Goal: Task Accomplishment & Management: Manage account settings

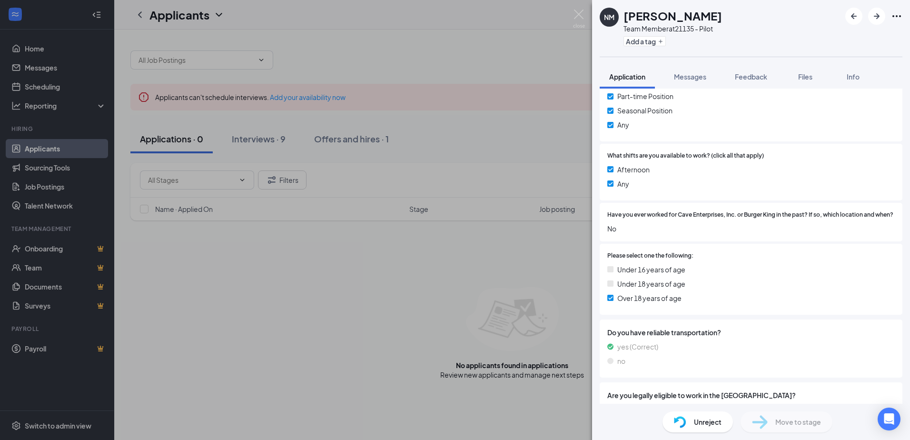
scroll to position [220, 0]
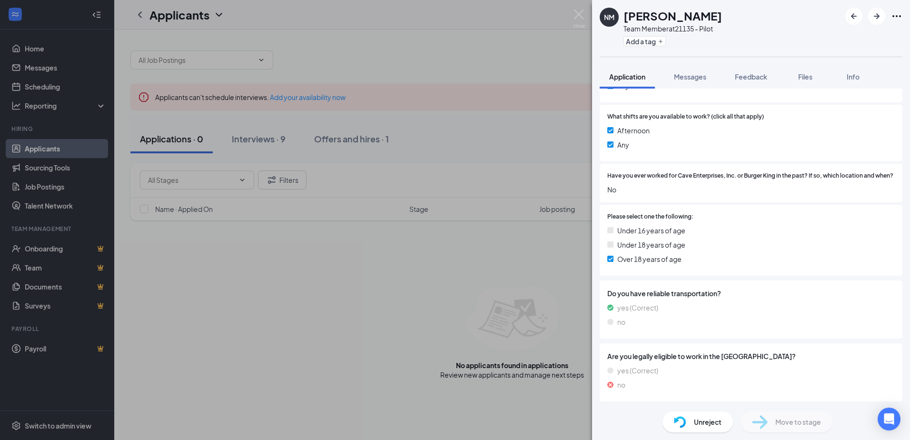
click at [366, 48] on div "NM [PERSON_NAME] Team Member at 21135 - Pilot Add a tag Application Messages Fe…" at bounding box center [455, 220] width 910 height 440
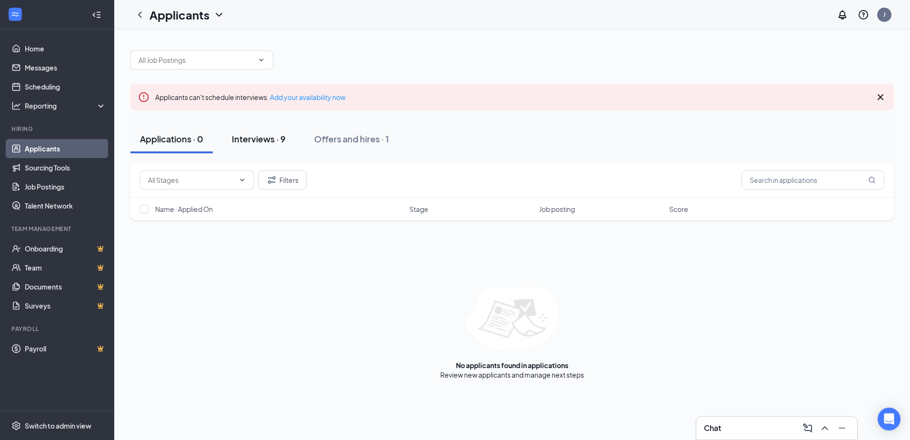
click at [275, 145] on button "Interviews · 9" at bounding box center [258, 139] width 73 height 29
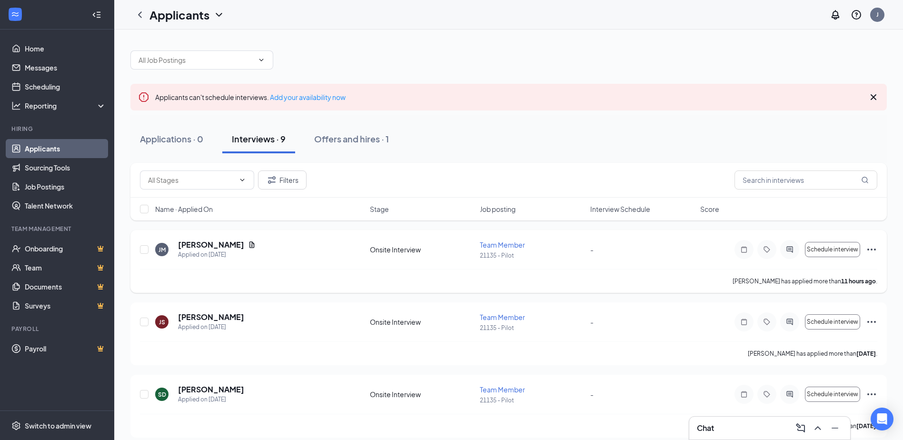
click at [262, 233] on div "[PERSON_NAME] [PERSON_NAME] Applied on [DATE] Onsite Interview Team Member 2113…" at bounding box center [508, 261] width 756 height 63
click at [227, 246] on h5 "[PERSON_NAME]" at bounding box center [211, 244] width 66 height 10
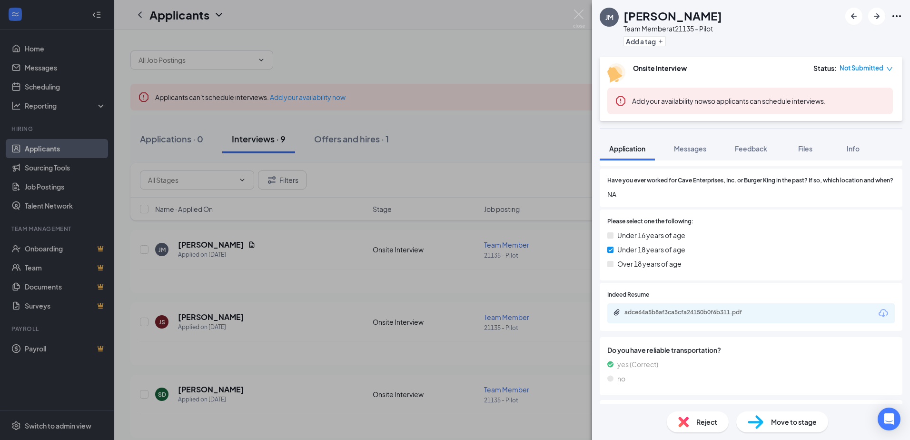
scroll to position [296, 0]
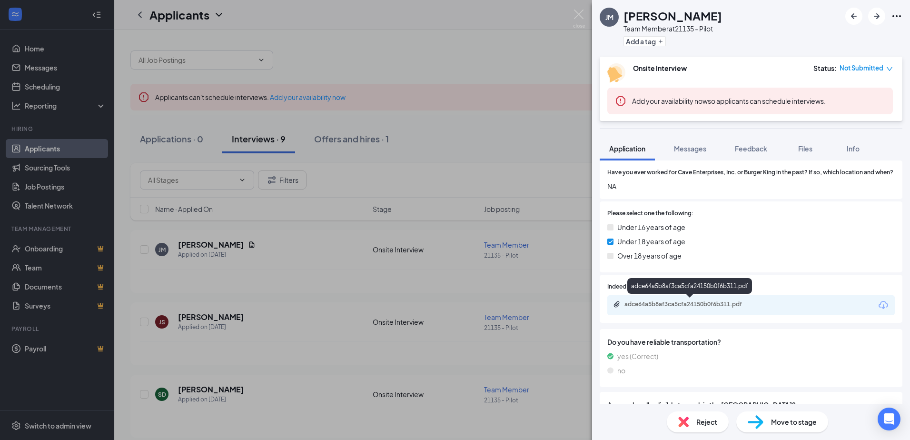
click at [683, 311] on div "adce64a5b8af3ca5cfa24150b0f6b311.pdf" at bounding box center [751, 305] width 288 height 20
click at [683, 296] on div "adce64a5b8af3ca5cfa24150b0f6b311.pdf" at bounding box center [689, 288] width 125 height 20
click at [683, 303] on div "adce64a5b8af3ca5cfa24150b0f6b311.pdf" at bounding box center [691, 304] width 133 height 8
